Goal: Task Accomplishment & Management: Use online tool/utility

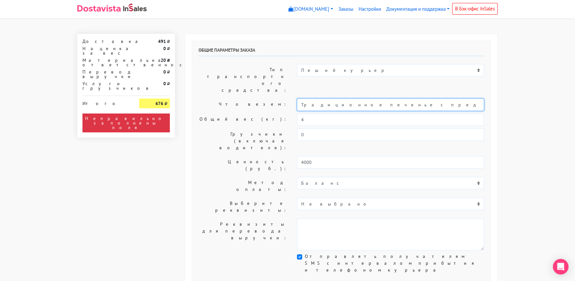
click at [300, 99] on input "Традиционное печенье с предсказаниями (Текст на заказ двухсторонние предсказани…" at bounding box center [390, 105] width 187 height 12
type input "Короб: 30*20*20 см, 1 кг. // Традиционное печенье с предсказаниями (Текст на за…"
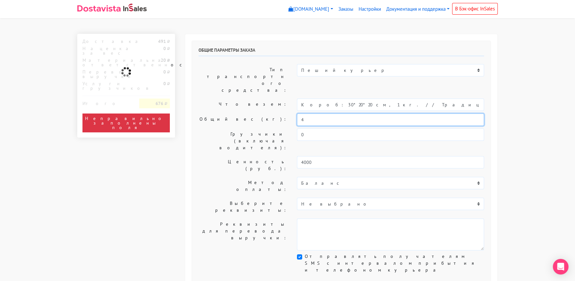
drag, startPoint x: 302, startPoint y: 104, endPoint x: 282, endPoint y: 105, distance: 19.2
click at [284, 114] on div "Общий вес (кг): 4" at bounding box center [340, 120] width 295 height 12
type input "1"
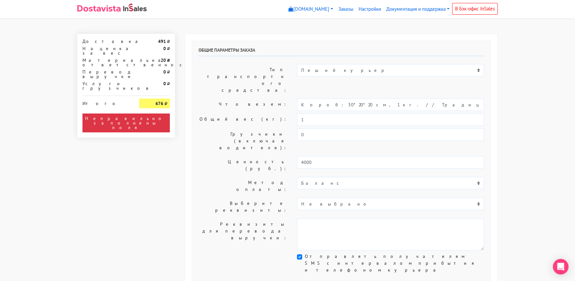
click at [228, 114] on label "Общий вес (кг):" at bounding box center [242, 120] width 98 height 12
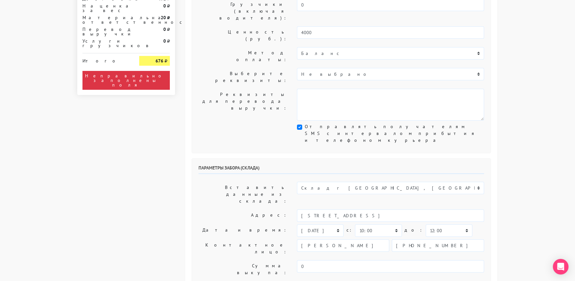
scroll to position [163, 0]
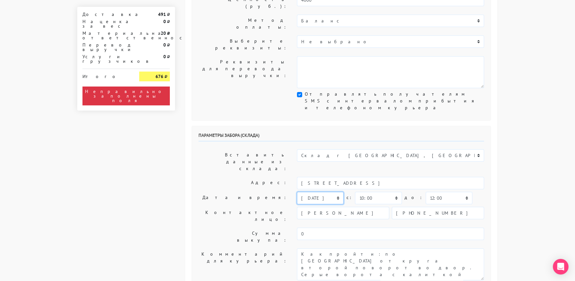
click at [315, 192] on select "[DATE] [DATE] [DATE] [DATE] [DATE] [DATE] [DATE] [DATE] [DATE]" at bounding box center [320, 198] width 47 height 12
select select "[DATE]"
click at [297, 192] on select "[DATE] [DATE] [DATE] [DATE] [DATE] [DATE] [DATE] [DATE] [DATE]" at bounding box center [320, 198] width 47 height 12
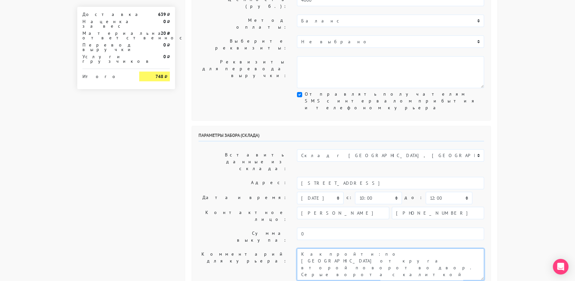
click at [302, 249] on textarea "Как пройти: по [GEOGRAPHIC_DATA] от круга второй поворот во двор. Серые ворота …" at bounding box center [390, 265] width 187 height 32
click at [225, 145] on div "Параметры забора (склада) Вставить данные из склада: Склад г [GEOGRAPHIC_DATA],…" at bounding box center [341, 208] width 298 height 164
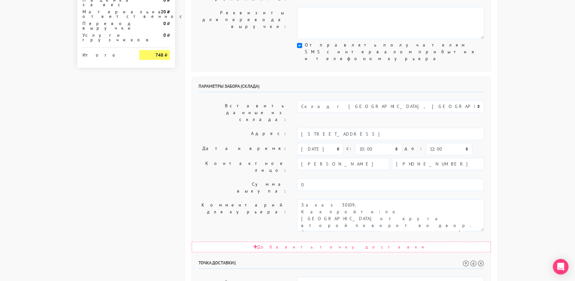
scroll to position [228, 0]
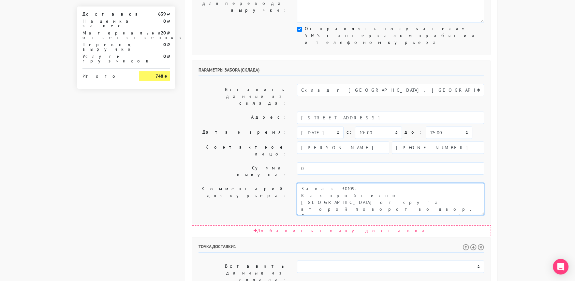
click at [335, 183] on textarea "Как пройти: по [GEOGRAPHIC_DATA] от круга второй поворот во двор. Серые ворота …" at bounding box center [390, 199] width 187 height 32
type textarea "Заказ 30109. Как пройти: по [GEOGRAPHIC_DATA] от круга второй поворот во двор. …"
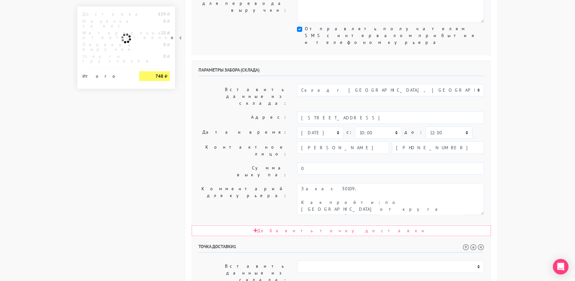
click at [232, 142] on label "Контактное лицо:" at bounding box center [242, 151] width 98 height 18
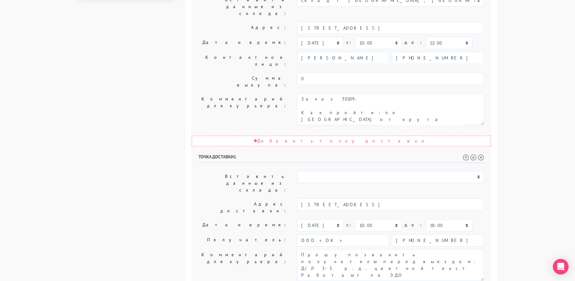
scroll to position [318, 0]
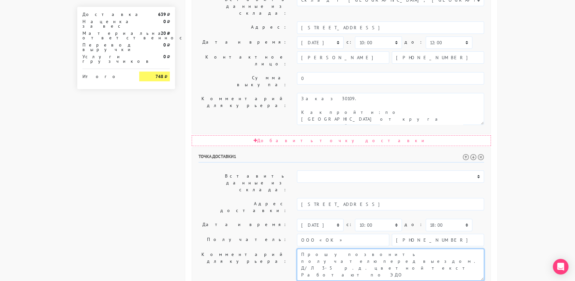
drag, startPoint x: 396, startPoint y: 148, endPoint x: 440, endPoint y: 175, distance: 51.7
click at [440, 249] on textarea "Прошу позвонить получателю перед выездом. Д/Л 3-5 р.д. цветной текст Работают п…" at bounding box center [390, 265] width 187 height 32
click at [399, 249] on textarea "Прошу позвонить получателю перед выездом. Д/Л 3-5 р.д. цветной текст Работают п…" at bounding box center [390, 265] width 187 height 32
type textarea "Прошу позвонить получателю перед выездом. До 18.00"
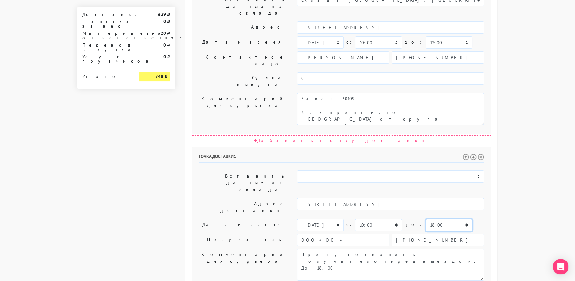
click at [425, 219] on select "00:00 00:30 01:00 01:30 02:00 02:30 03:00 03:30 04:00 04:30 05:00 05:30 06:00 0…" at bounding box center [448, 225] width 47 height 12
select select "17:30"
click at [425, 219] on select "00:00 00:30 01:00 01:30 02:00 02:30 03:00 03:30 04:00 04:30 05:00 05:30 06:00 0…" at bounding box center [448, 225] width 47 height 12
click at [183, 112] on div "Общие параметры заказа Тип транспортного средства: Пеший курьер Легковой автомо…" at bounding box center [341, 63] width 322 height 695
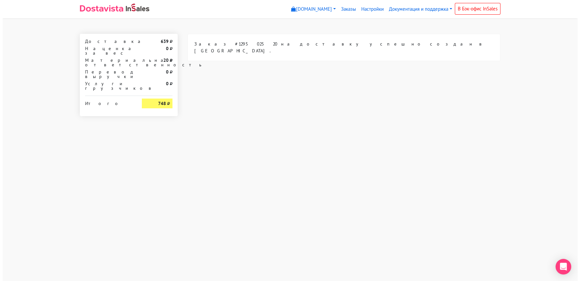
scroll to position [0, 0]
